Goal: Check status: Check status

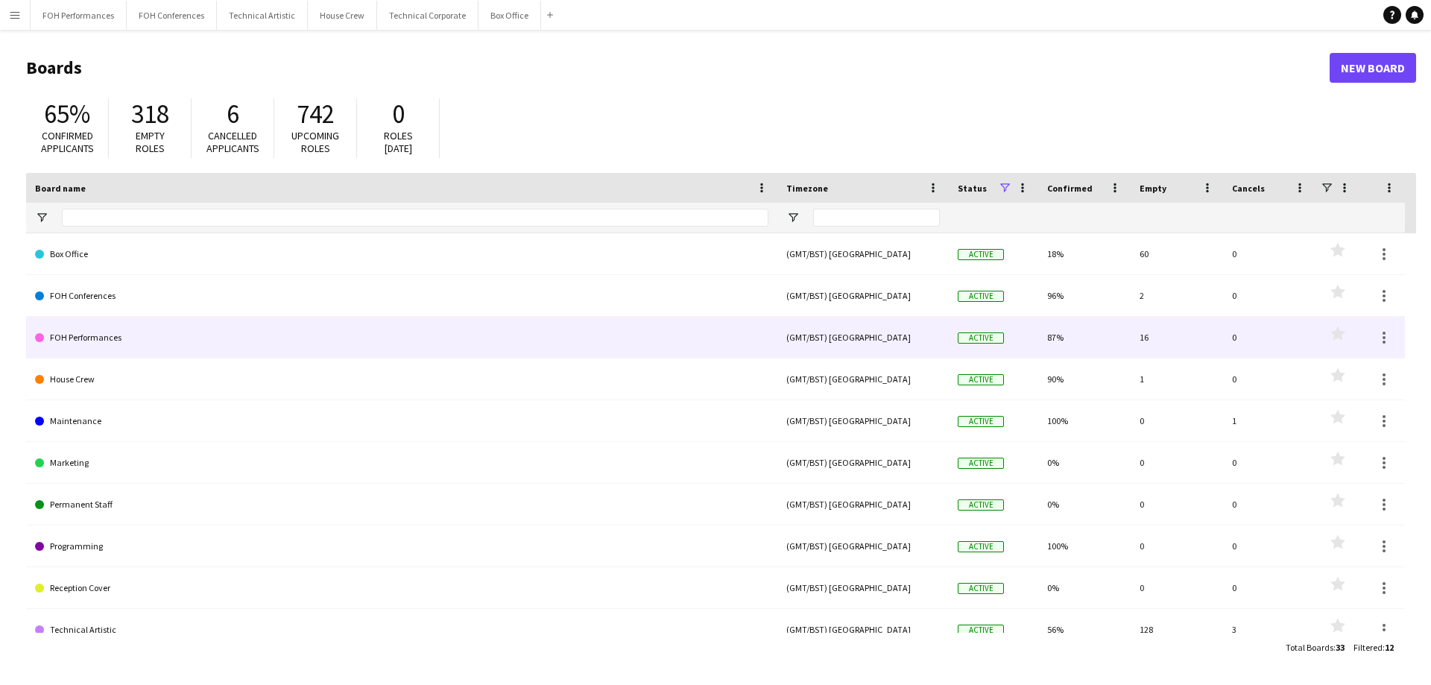
click at [88, 330] on link "FOH Performances" at bounding box center [401, 338] width 733 height 42
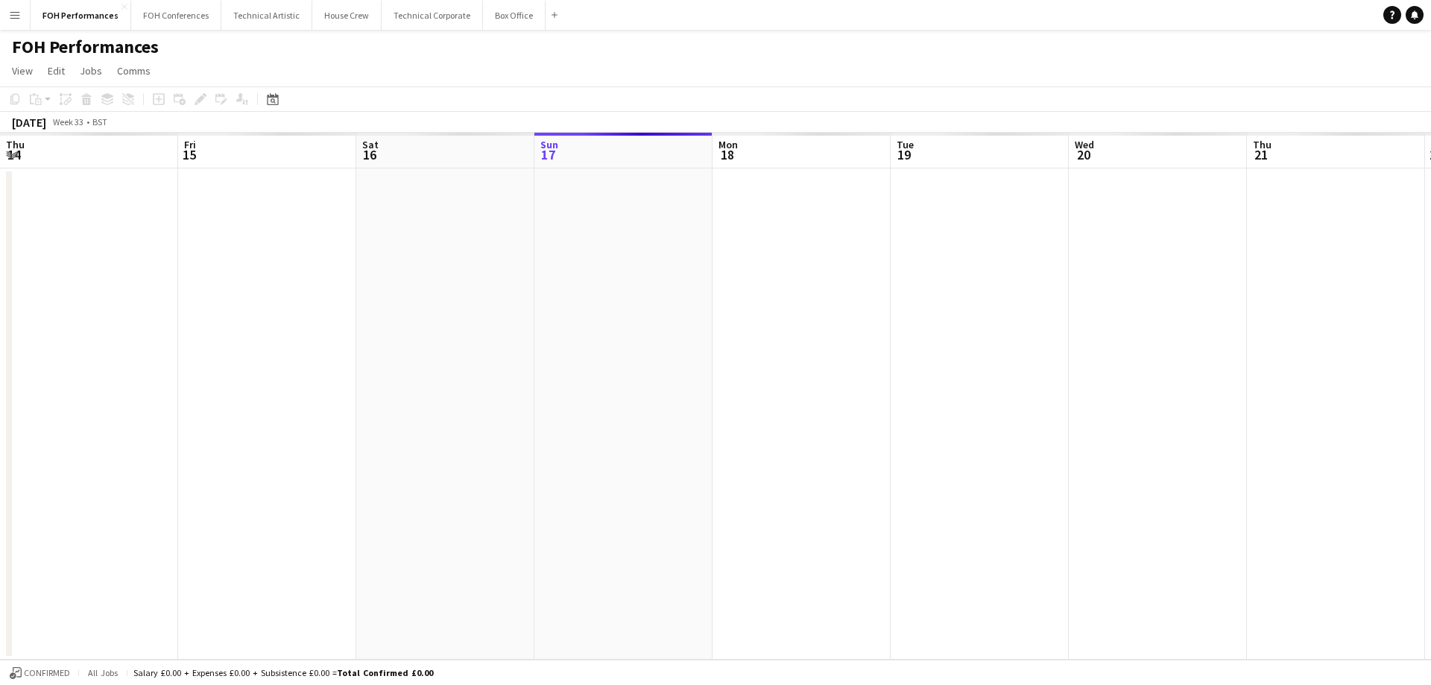
scroll to position [0, 356]
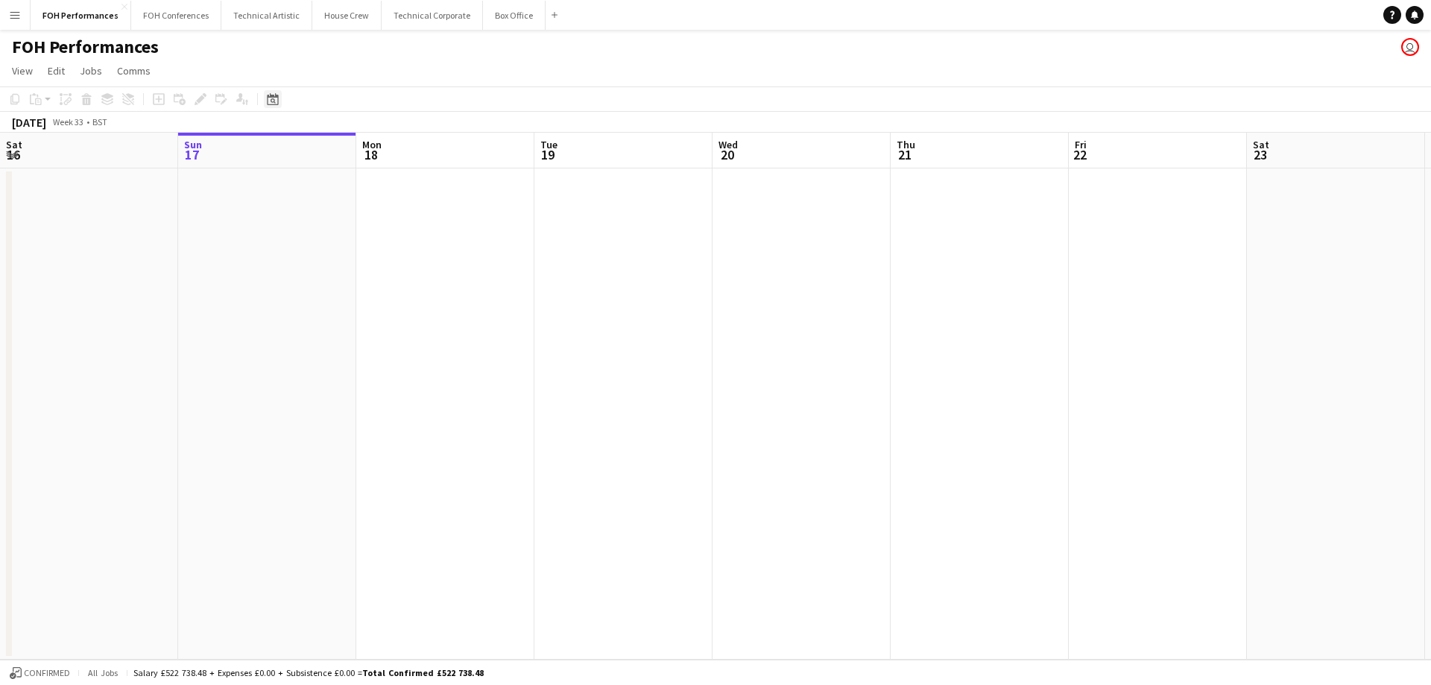
click at [277, 102] on icon "Date picker" at bounding box center [273, 99] width 12 height 12
click at [392, 153] on span "Next month" at bounding box center [394, 151] width 30 height 30
click at [278, 230] on span "1" at bounding box center [276, 227] width 18 height 18
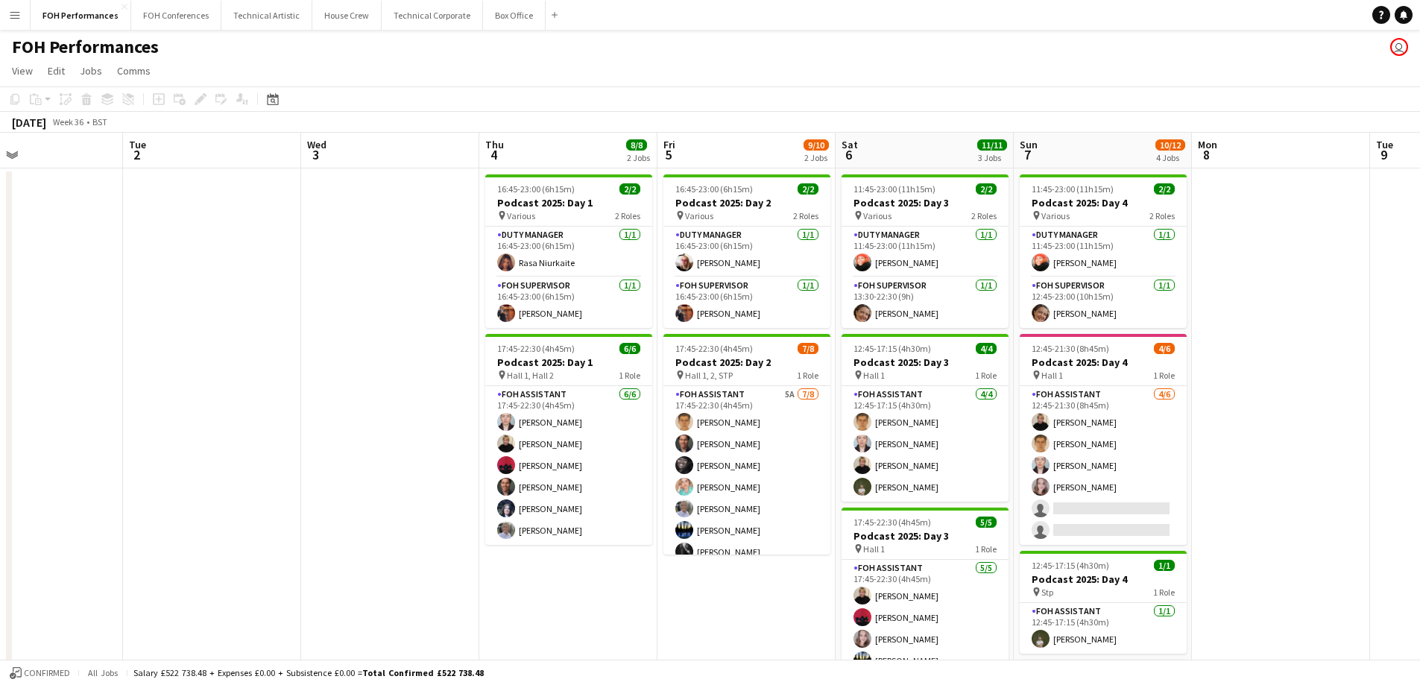
scroll to position [0, 590]
drag, startPoint x: 750, startPoint y: 397, endPoint x: 317, endPoint y: 410, distance: 433.9
click at [317, 410] on app-calendar-viewport "Fri 29 4/4 2 Jobs Sat 30 Sun 31 Mon 1 Tue 2 Wed 3 Thu 4 8/8 2 Jobs Fri 5 9/10 2…" at bounding box center [710, 486] width 1420 height 707
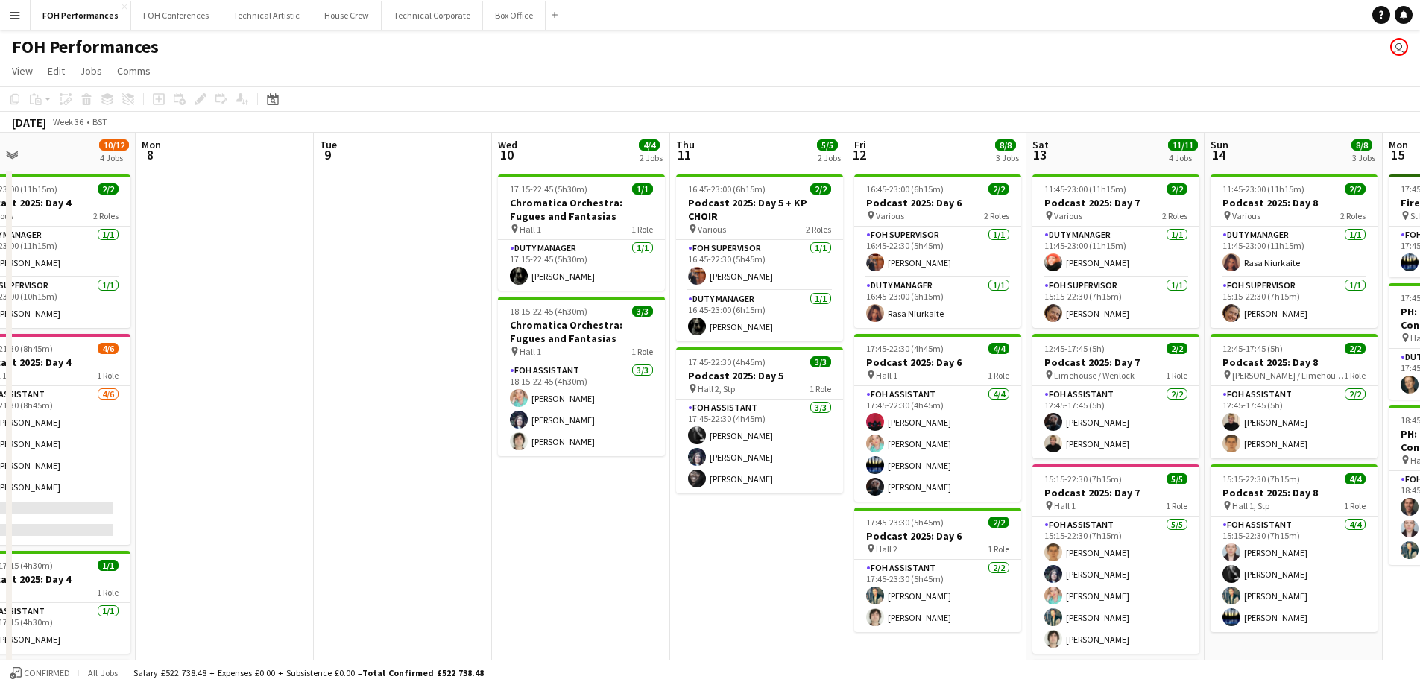
scroll to position [0, 578]
drag, startPoint x: 1301, startPoint y: 348, endPoint x: 245, endPoint y: 377, distance: 1056.4
click at [245, 377] on app-calendar-viewport "Thu 4 8/8 2 Jobs Fri 5 9/10 2 Jobs Sat 6 11/11 3 Jobs Sun 7 10/12 4 Jobs Mon 8 …" at bounding box center [710, 486] width 1420 height 707
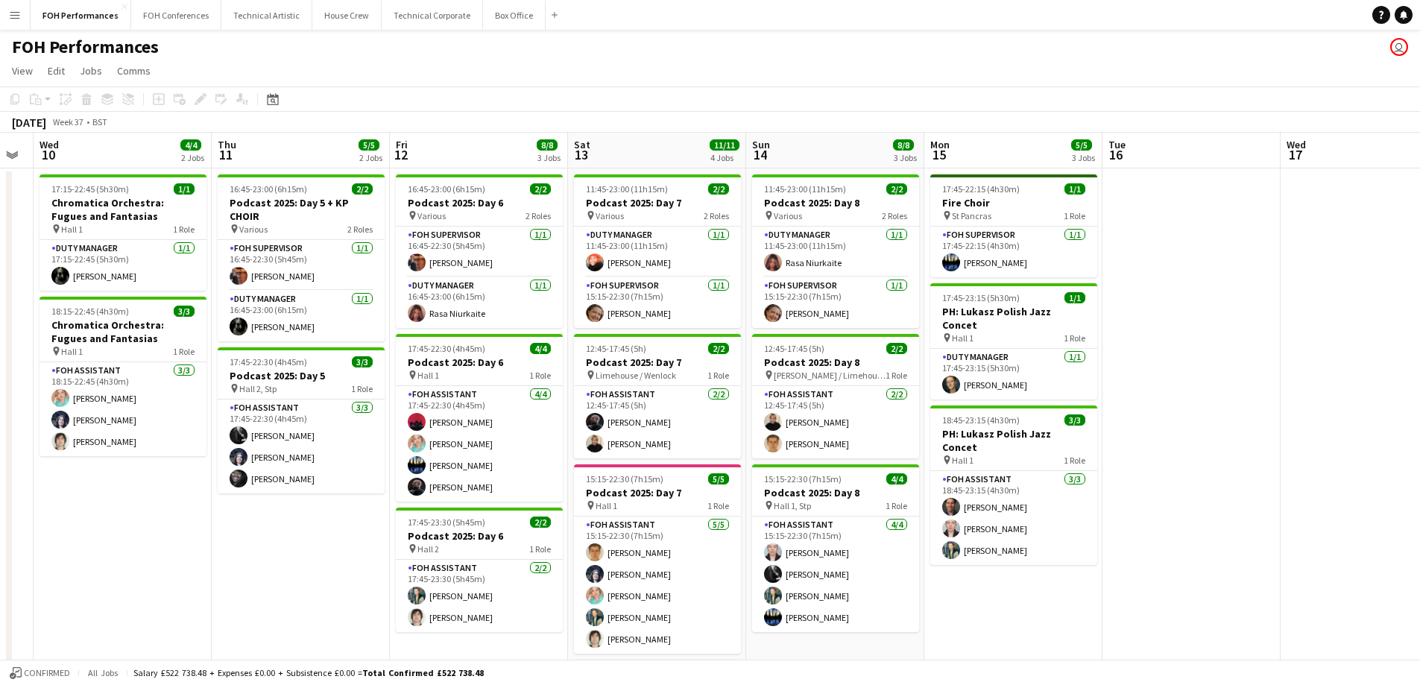
drag, startPoint x: 592, startPoint y: 526, endPoint x: 133, endPoint y: 505, distance: 458.8
click at [133, 505] on app-calendar-viewport "Sun 7 10/12 4 Jobs Mon 8 Tue 9 Wed 10 4/4 2 Jobs Thu 11 5/5 2 Jobs Fri 12 8/8 3…" at bounding box center [710, 486] width 1420 height 707
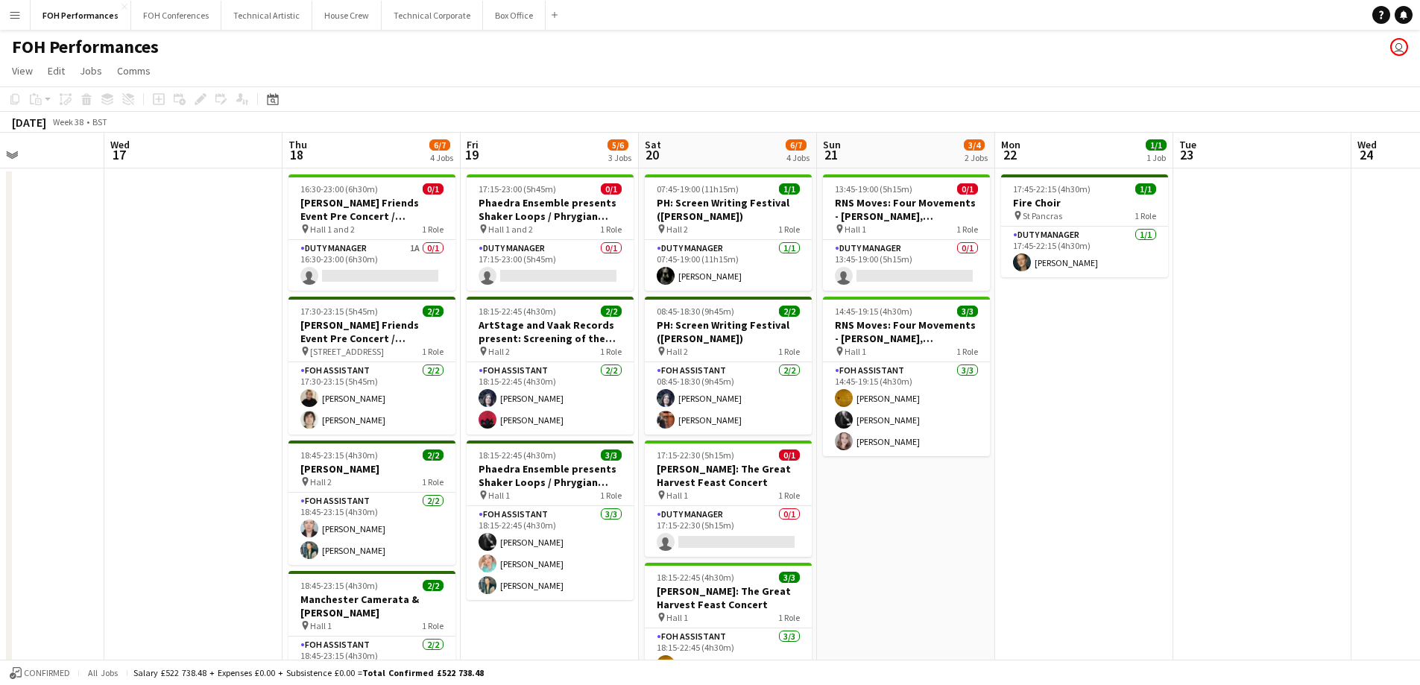
scroll to position [0, 435]
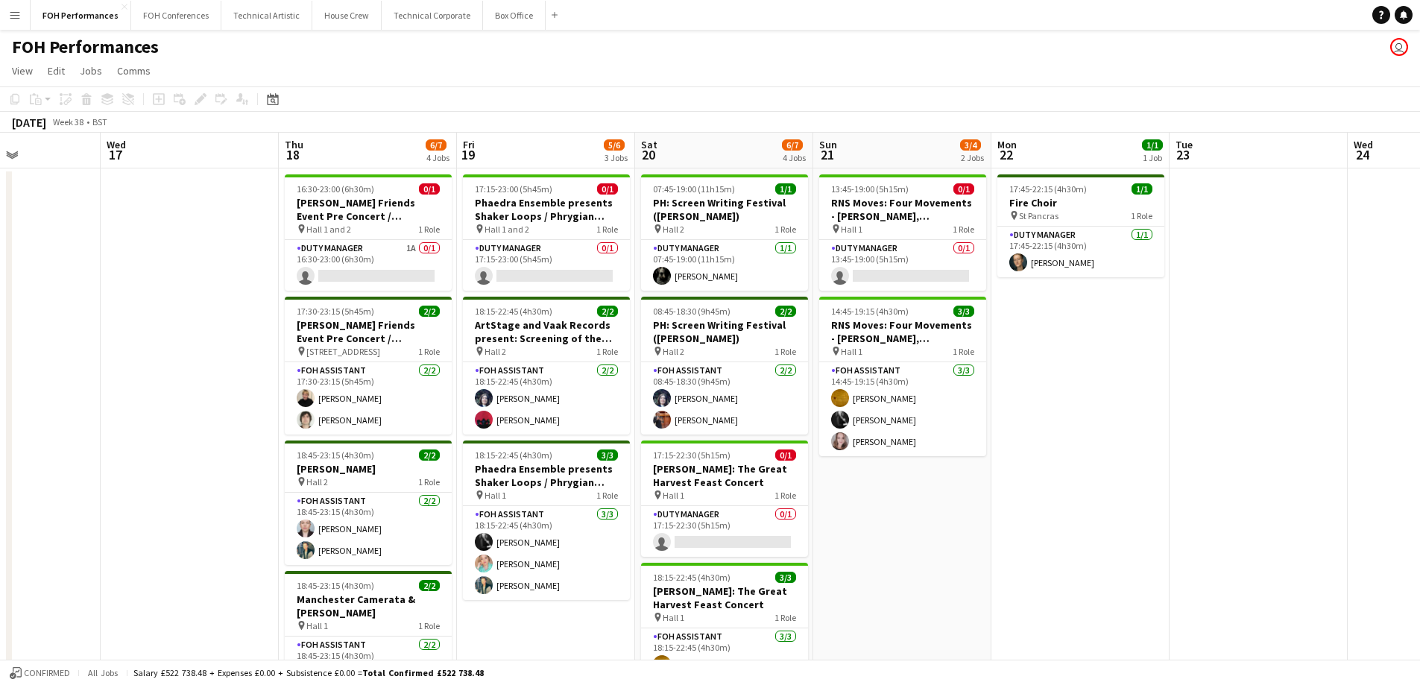
drag, startPoint x: 1235, startPoint y: 308, endPoint x: 54, endPoint y: 301, distance: 1180.5
click at [54, 300] on app-calendar-viewport "Sun 14 8/8 3 Jobs Mon 15 5/5 3 Jobs Tue 16 Wed 17 Thu 18 6/7 4 Jobs Fri 19 5/6 …" at bounding box center [710, 486] width 1420 height 707
